Goal: Find specific fact: Find specific fact

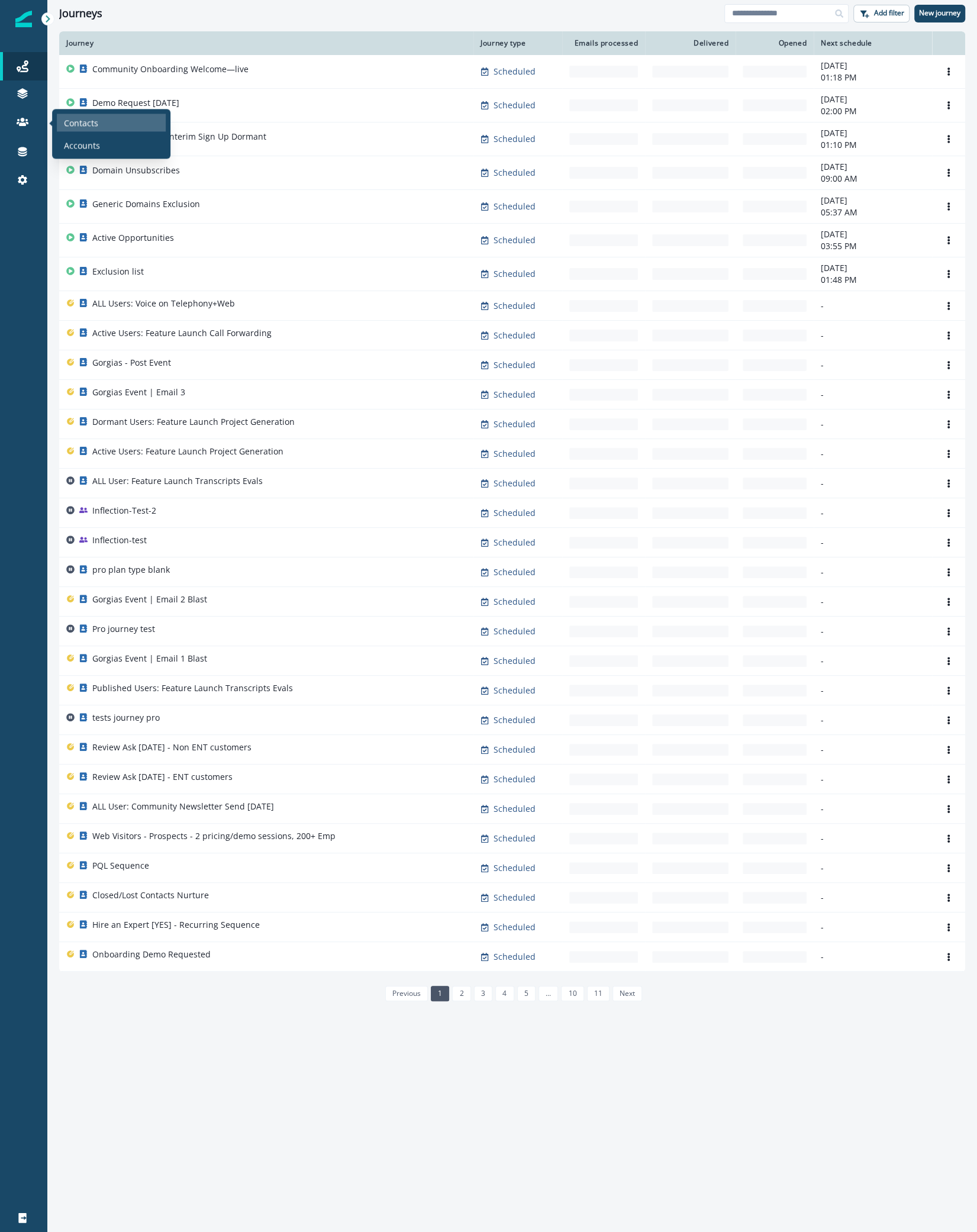
click at [94, 125] on p "Contacts" at bounding box center [81, 123] width 34 height 12
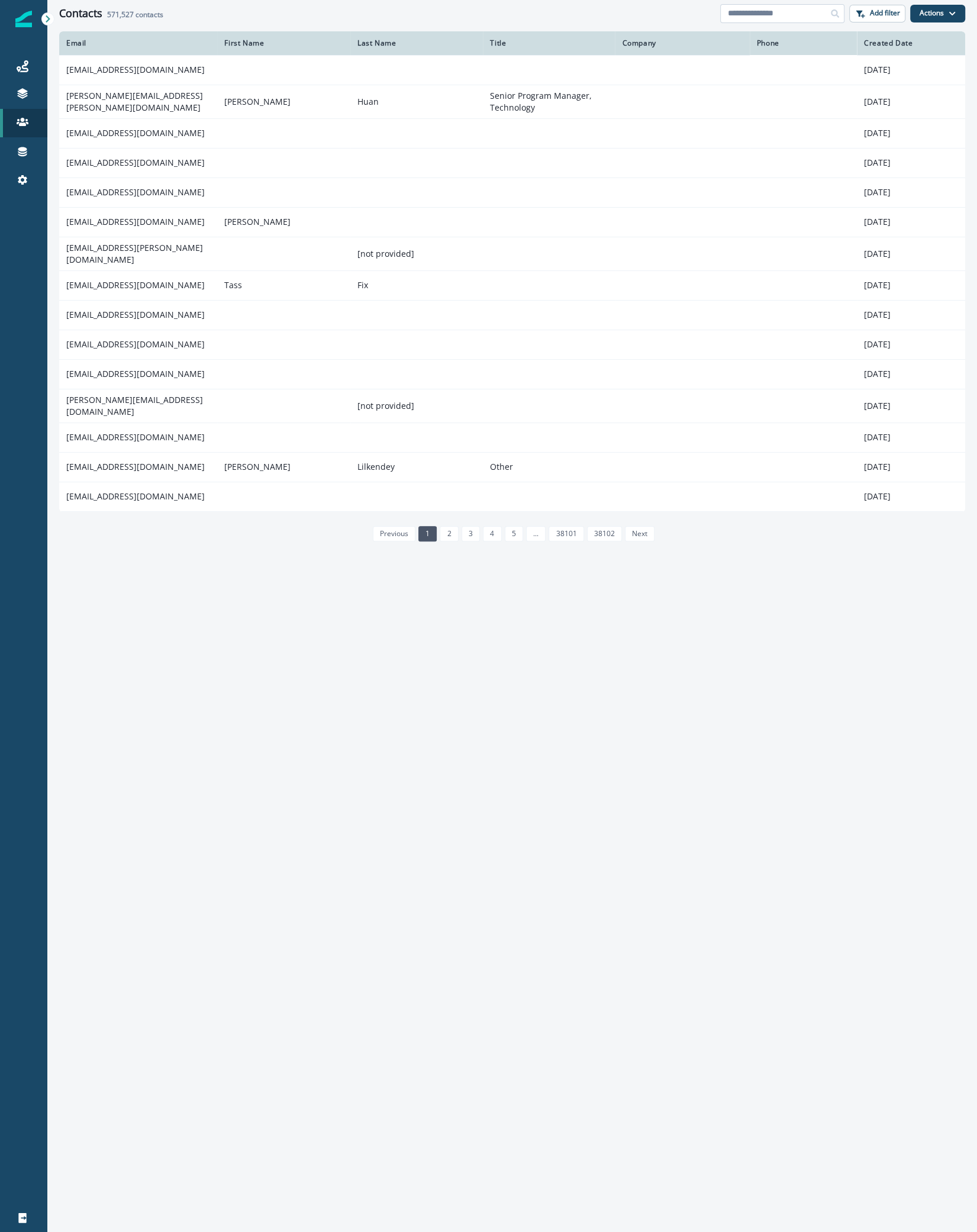
click at [788, 9] on input at bounding box center [782, 14] width 124 height 19
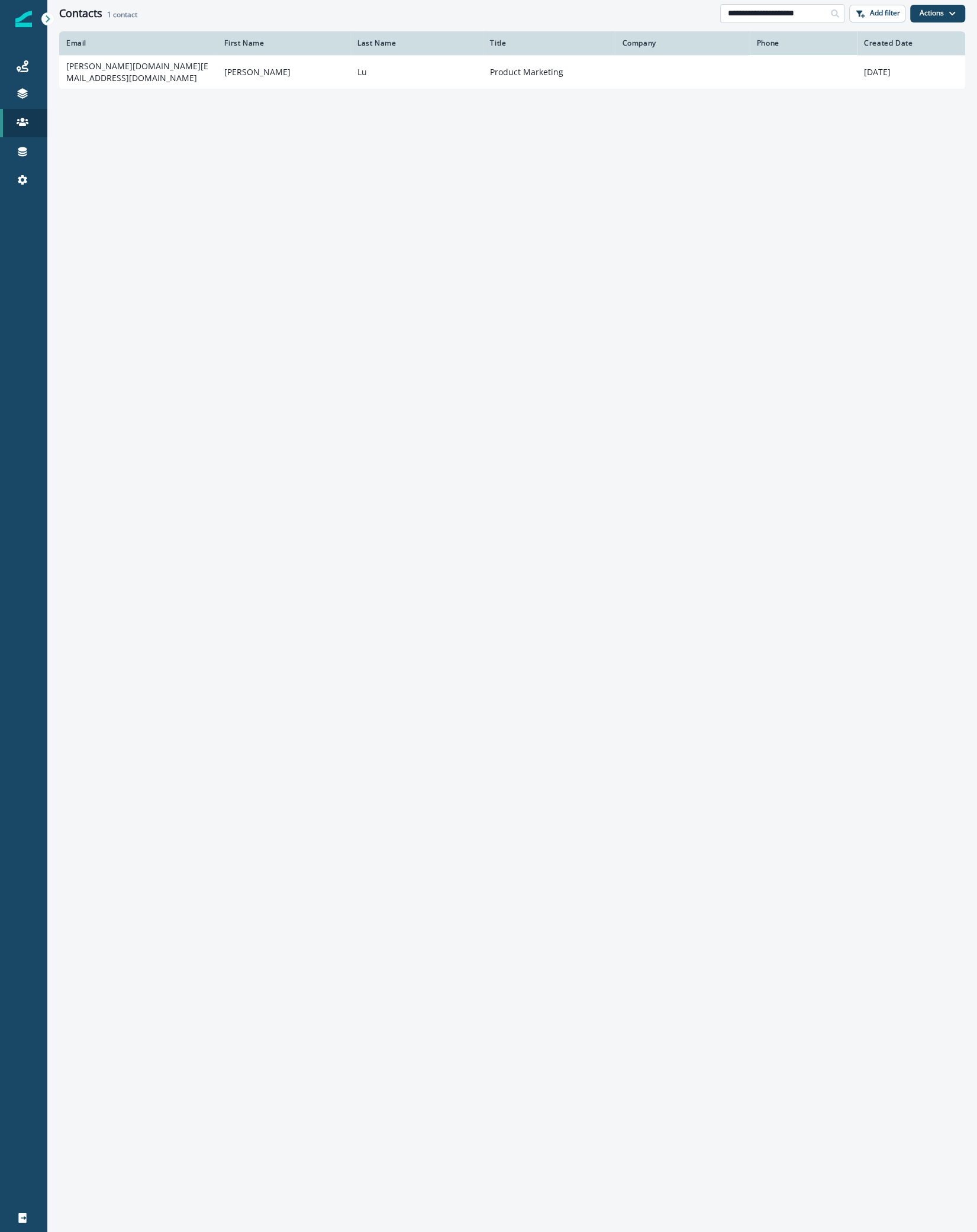
type input "**********"
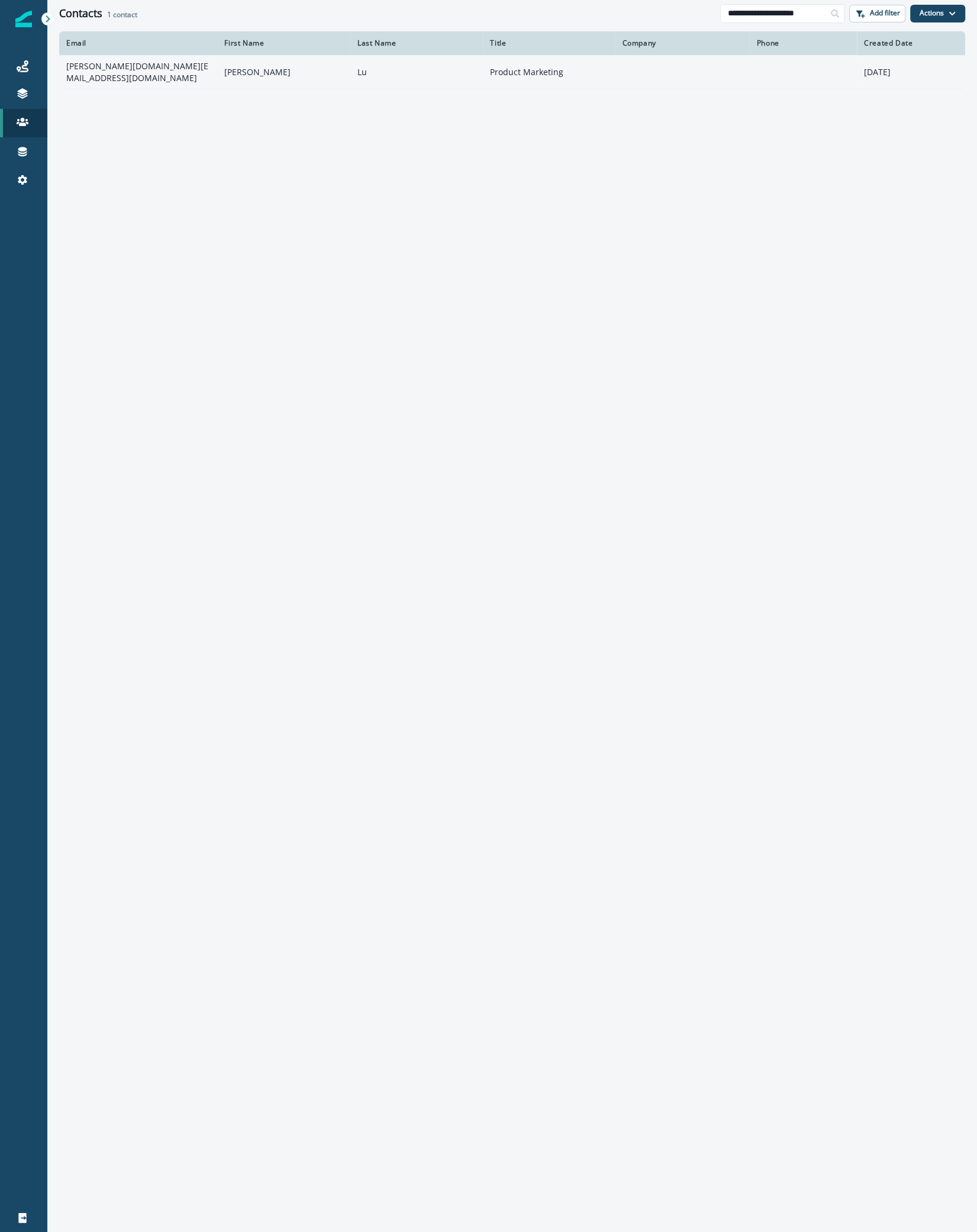
click at [157, 63] on td "[PERSON_NAME][DOMAIN_NAME][EMAIL_ADDRESS][DOMAIN_NAME]" at bounding box center [138, 71] width 158 height 33
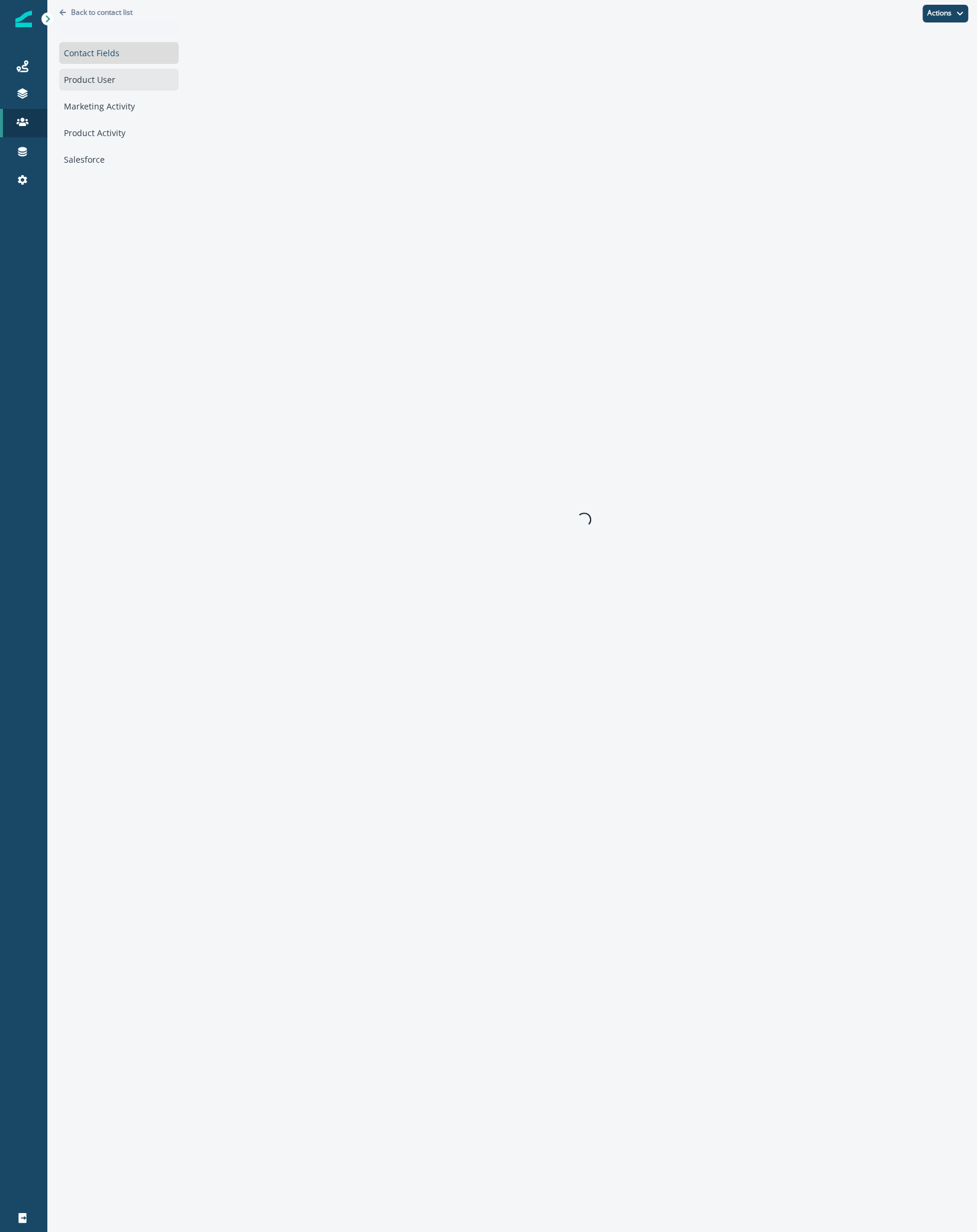
click at [93, 82] on div "Product User" at bounding box center [119, 79] width 120 height 22
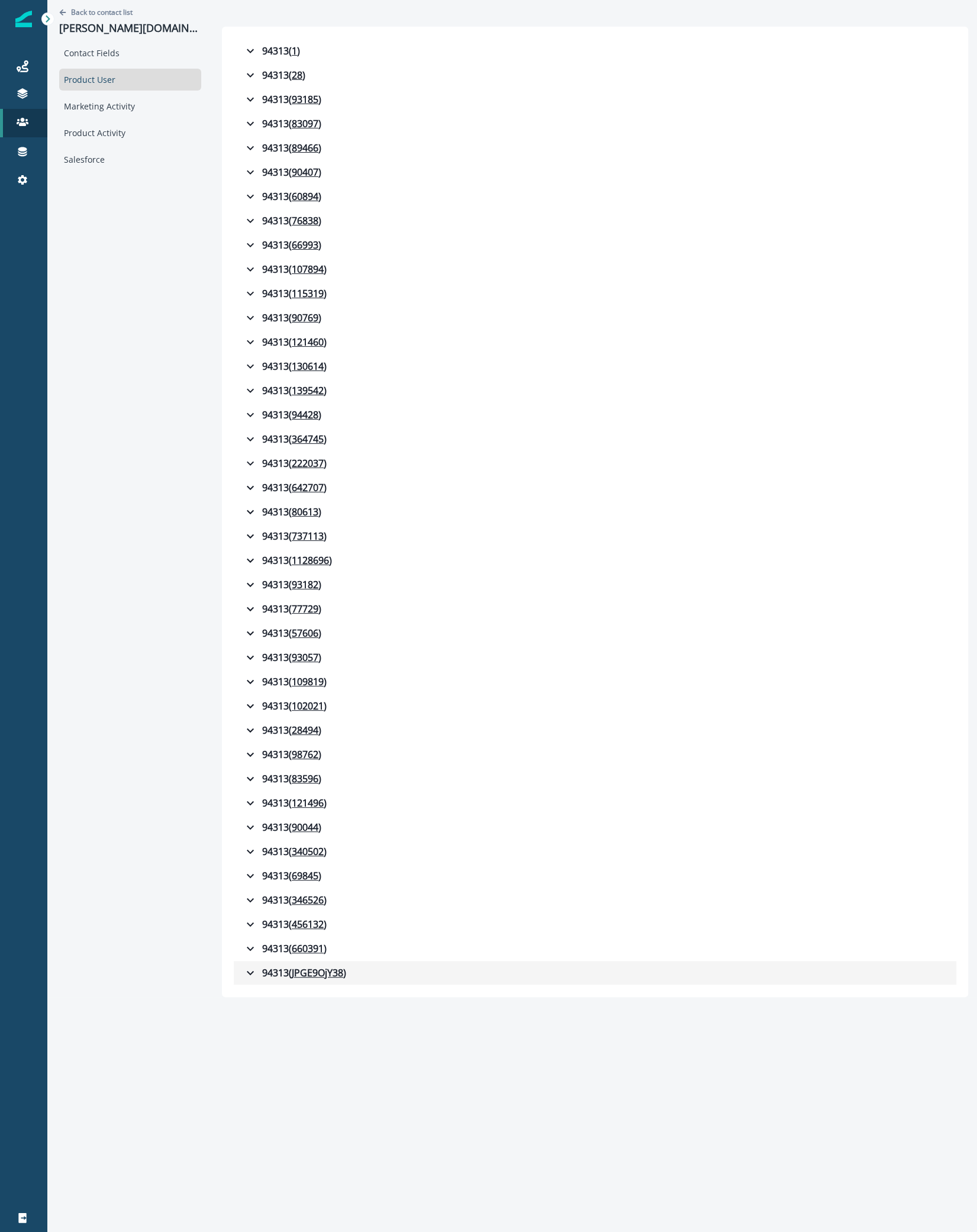
click at [253, 966] on icon "button" at bounding box center [250, 973] width 14 height 14
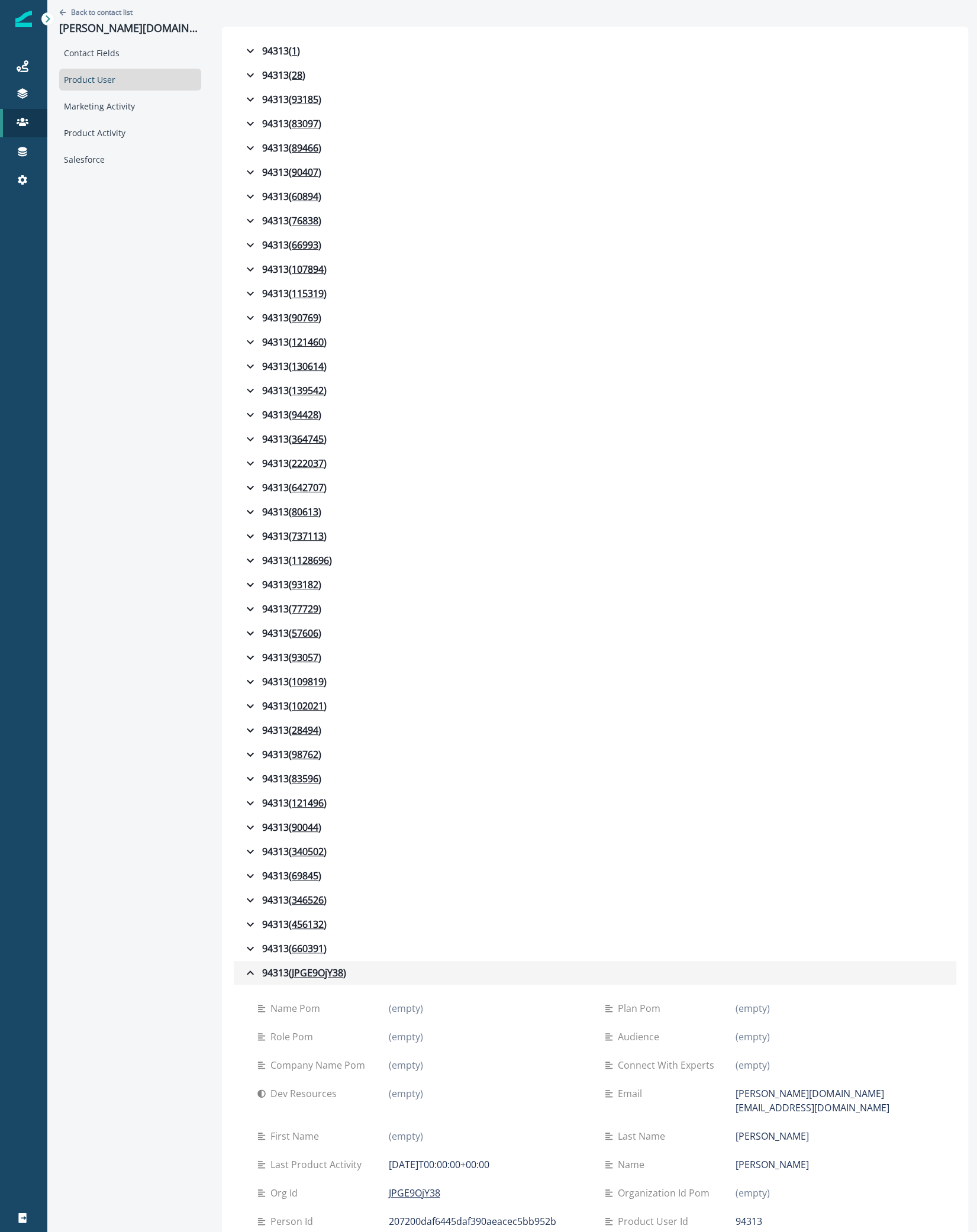
click at [253, 966] on icon "button" at bounding box center [250, 973] width 14 height 14
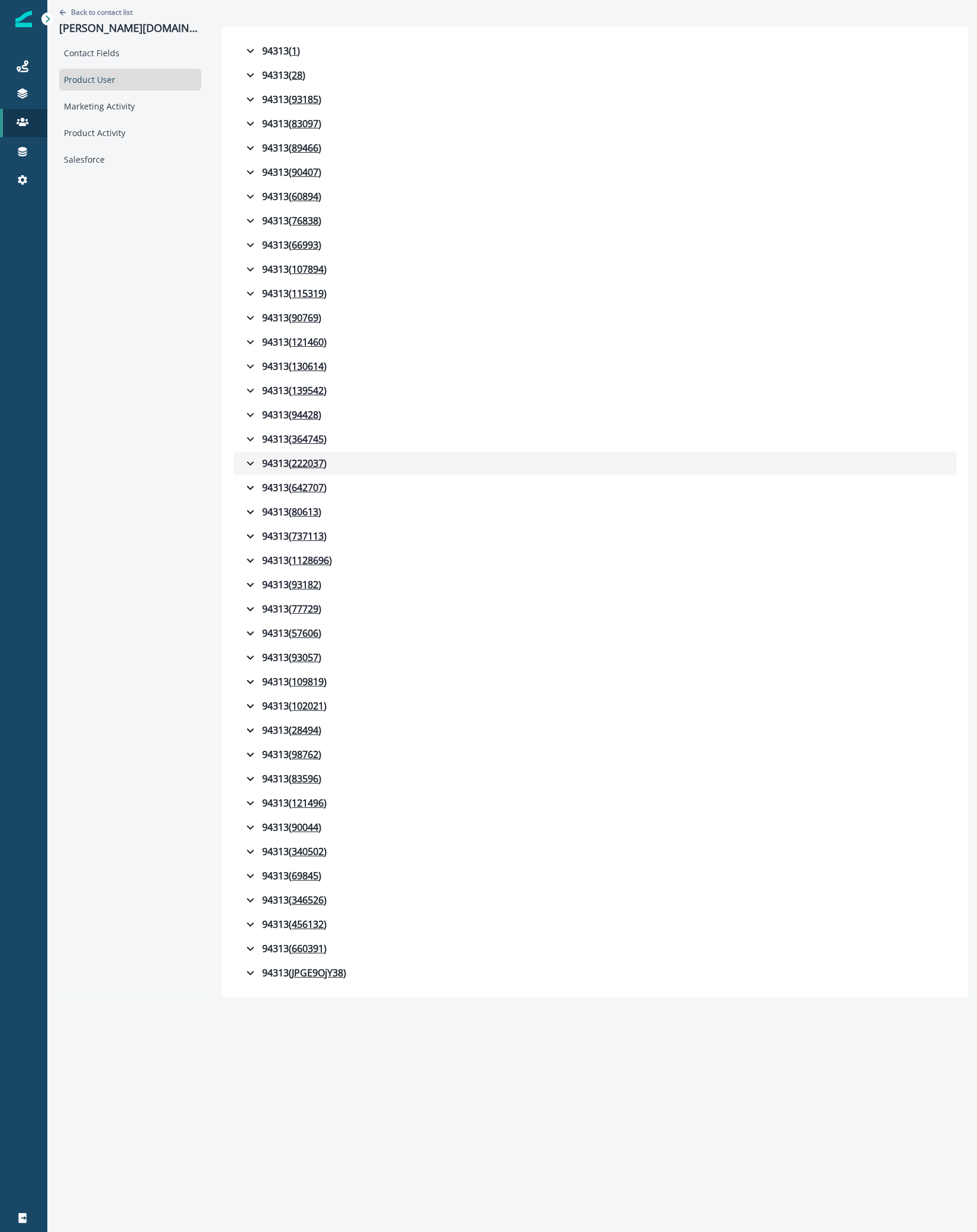
click at [259, 452] on button "94313 ( 222037 )" at bounding box center [595, 463] width 723 height 24
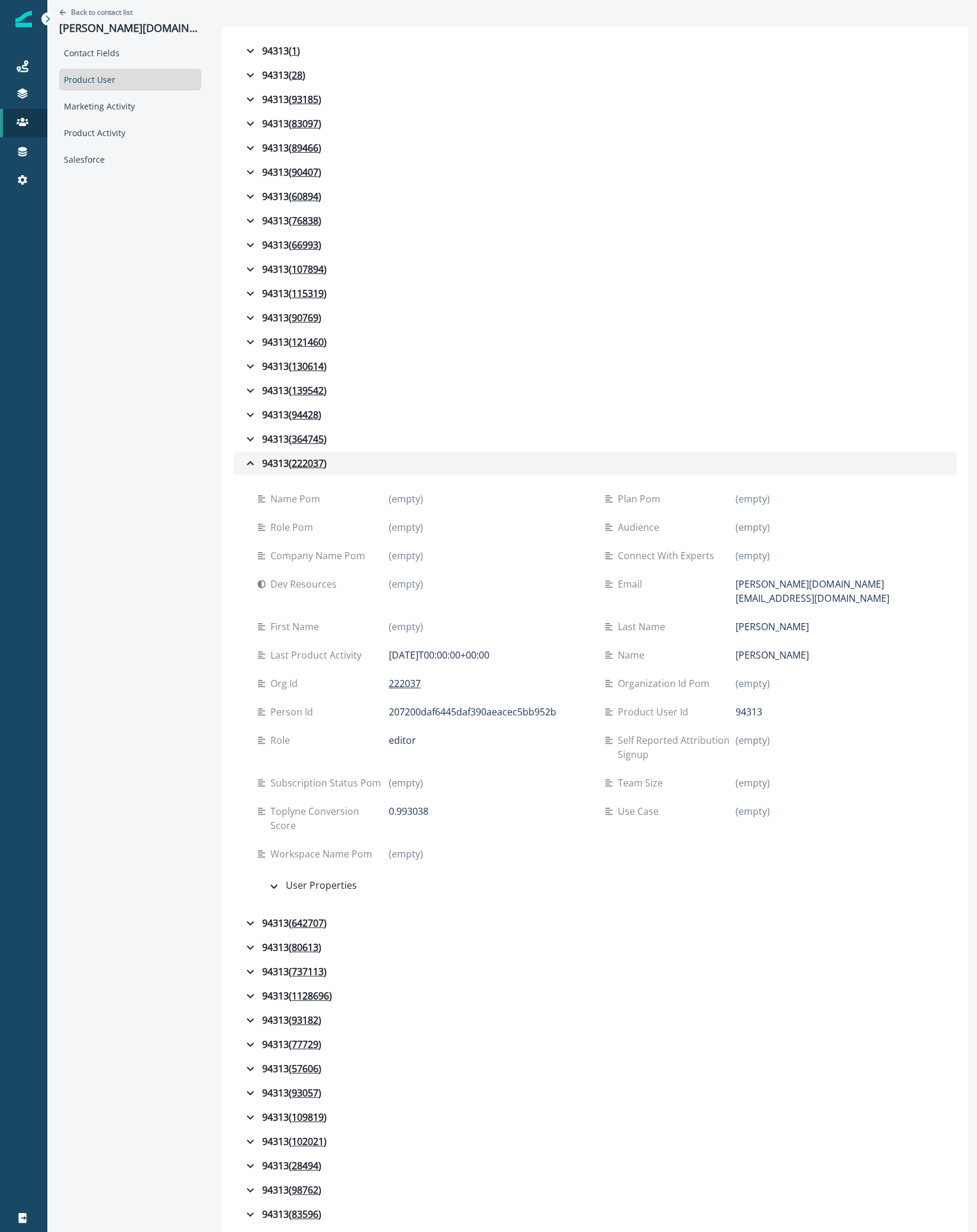
click at [259, 452] on button "94313 ( 222037 )" at bounding box center [595, 463] width 723 height 24
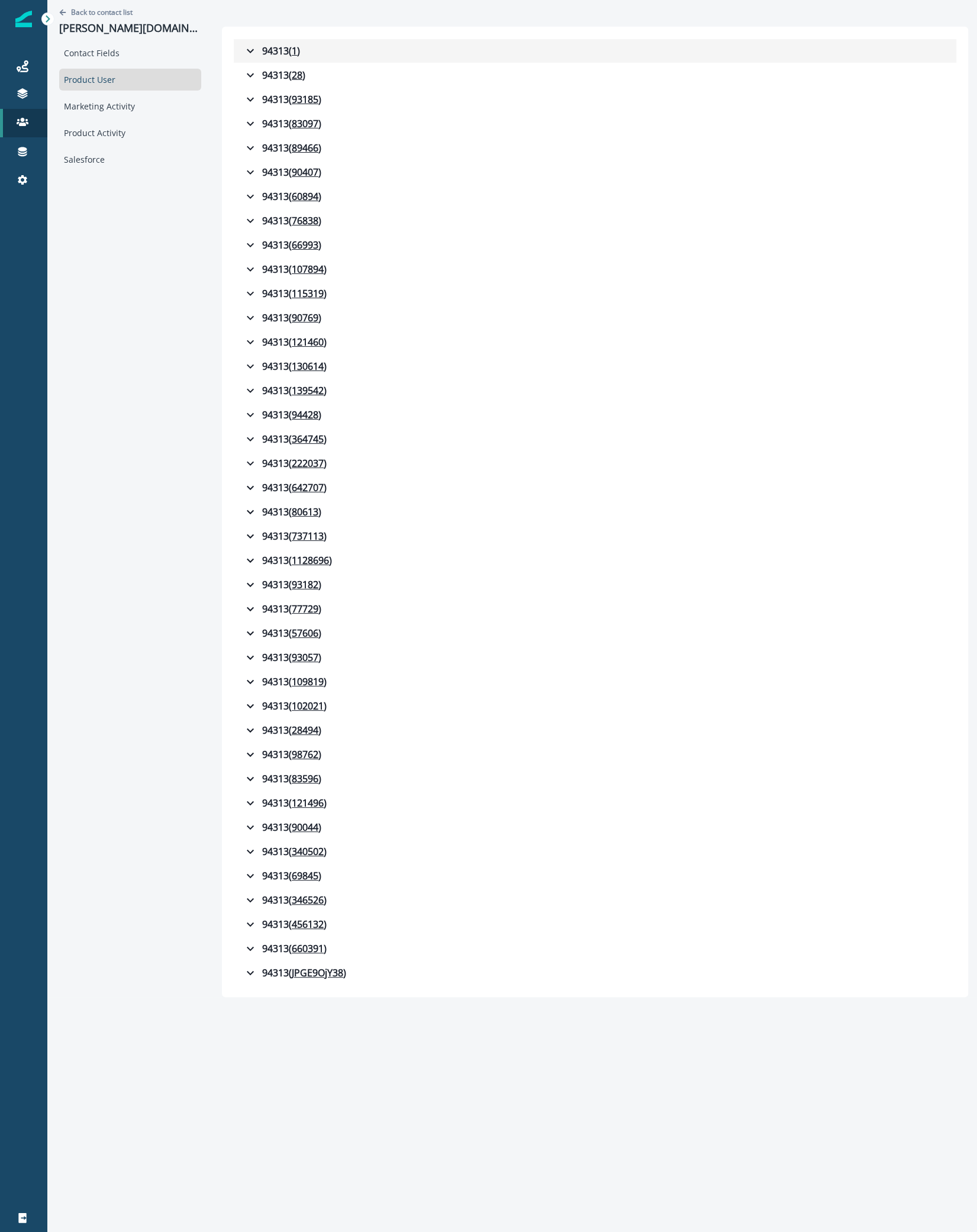
click at [267, 48] on div "94313 ( 1 )" at bounding box center [272, 51] width 57 height 14
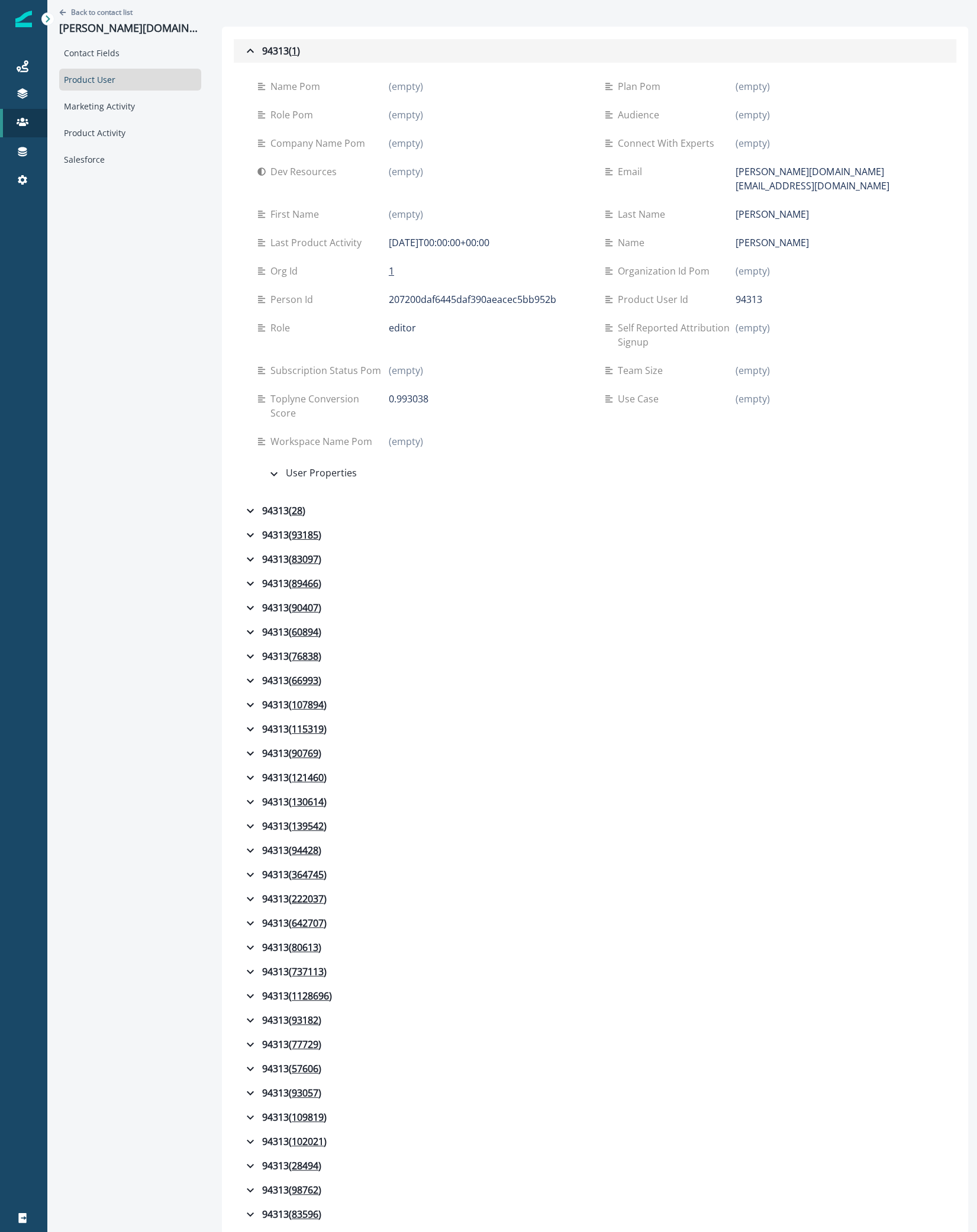
click at [270, 52] on div "94313 ( 1 )" at bounding box center [272, 51] width 57 height 14
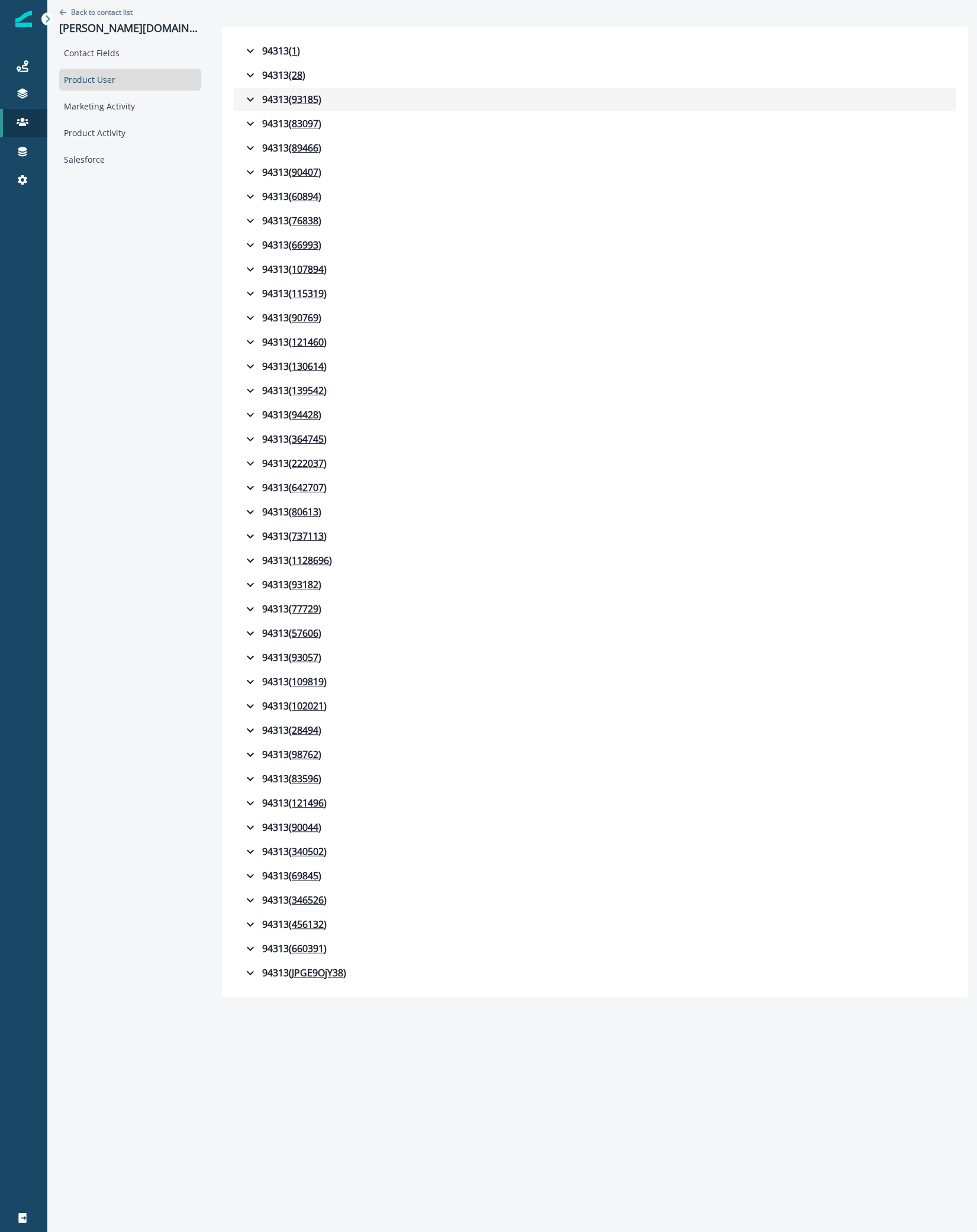
click at [269, 107] on button "94313 ( 93185 )" at bounding box center [595, 99] width 723 height 24
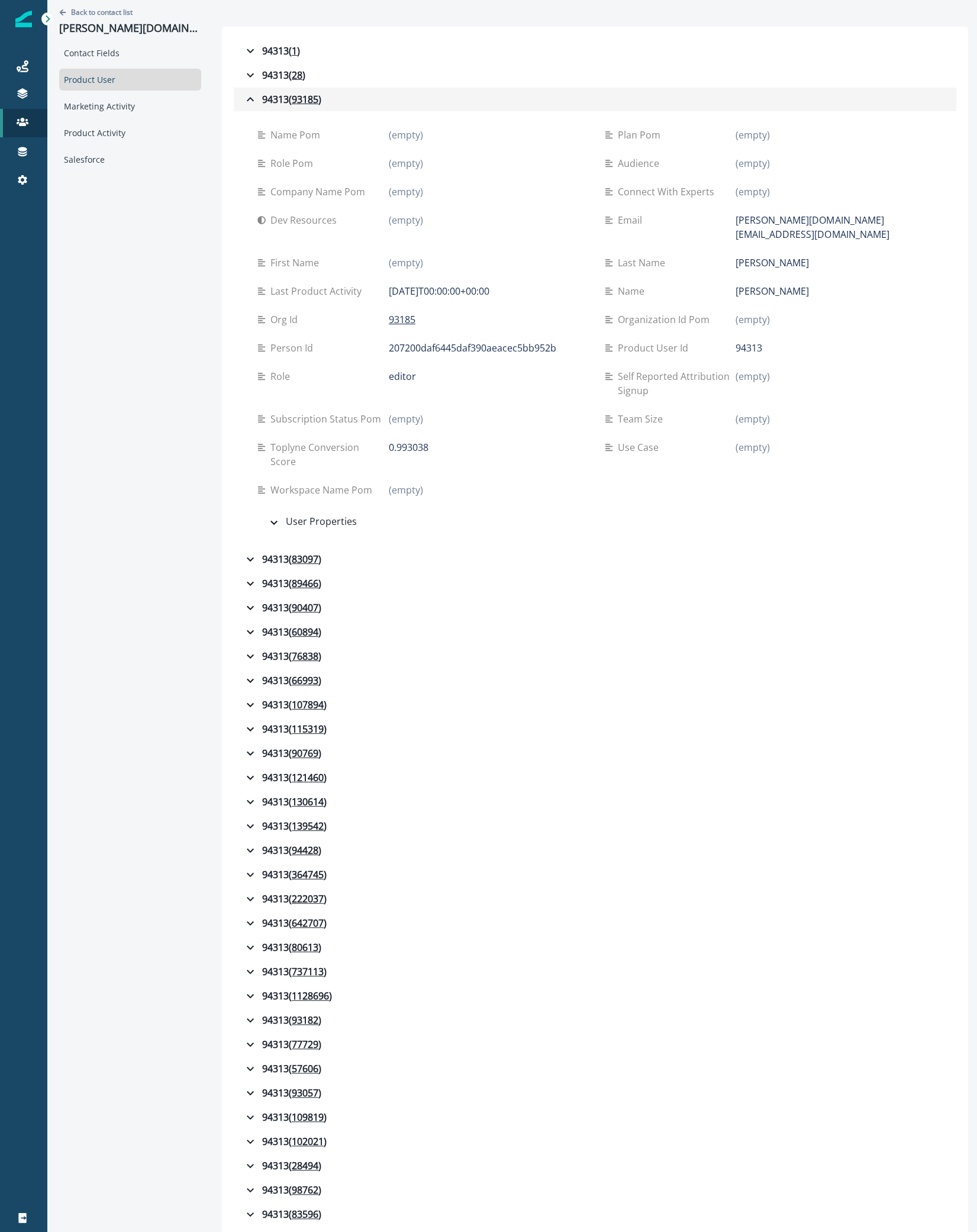
click at [271, 104] on div "94313 ( 93185 )" at bounding box center [282, 100] width 78 height 14
